Goal: Obtain resource: Obtain resource

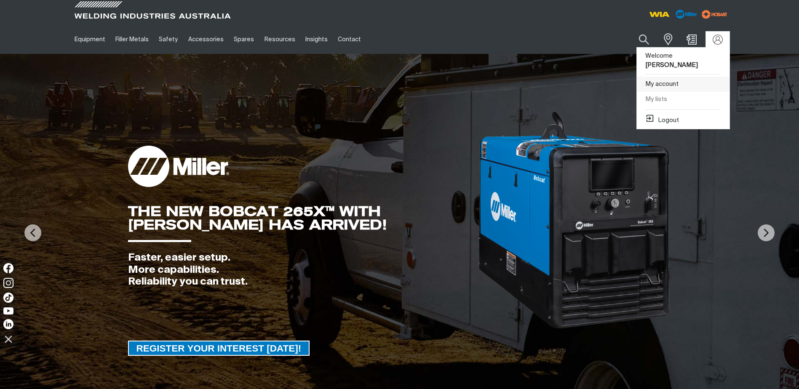
drag, startPoint x: 669, startPoint y: 76, endPoint x: 659, endPoint y: 73, distance: 10.7
click at [669, 77] on link "My account" at bounding box center [683, 85] width 93 height 16
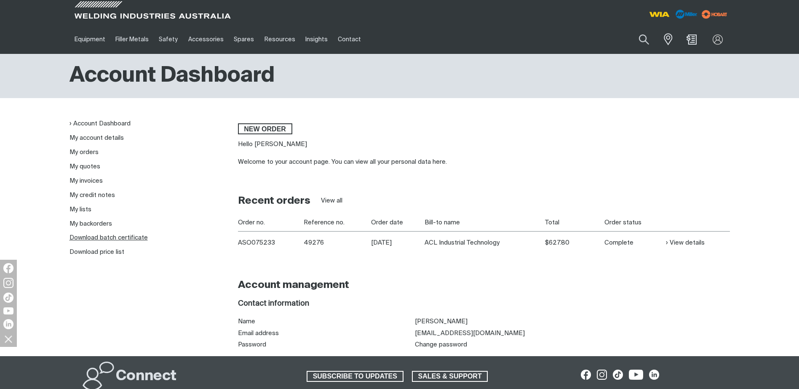
click at [88, 236] on link "Download batch certificate" at bounding box center [109, 238] width 78 height 6
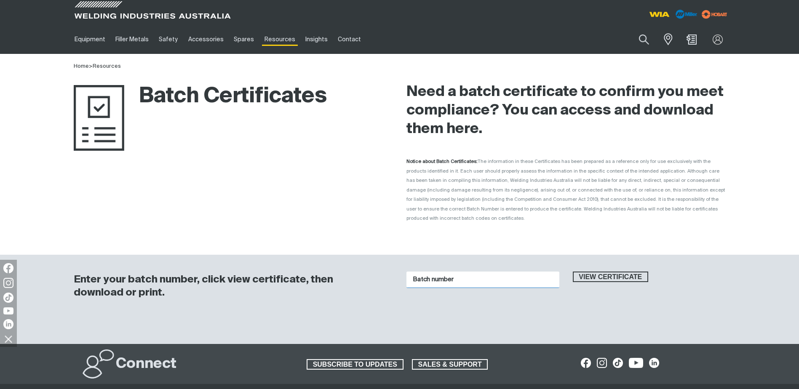
click at [439, 272] on input "Batch number" at bounding box center [483, 280] width 153 height 16
paste input "1016682"
type input "1016682"
click at [599, 272] on button "View certificate" at bounding box center [611, 277] width 76 height 11
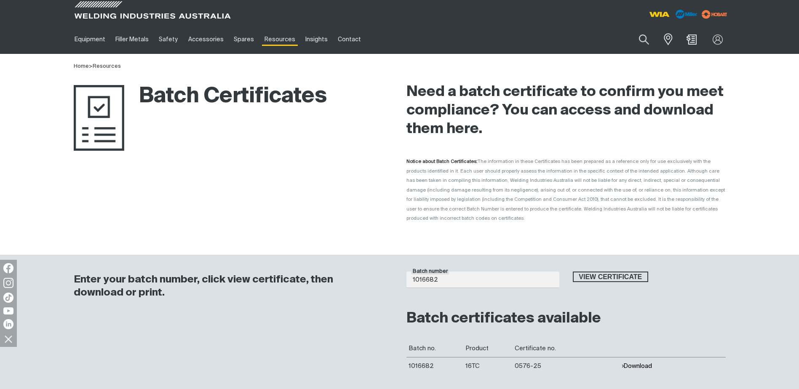
click at [633, 363] on button "Download" at bounding box center [637, 366] width 31 height 7
